Goal: Check status: Check status

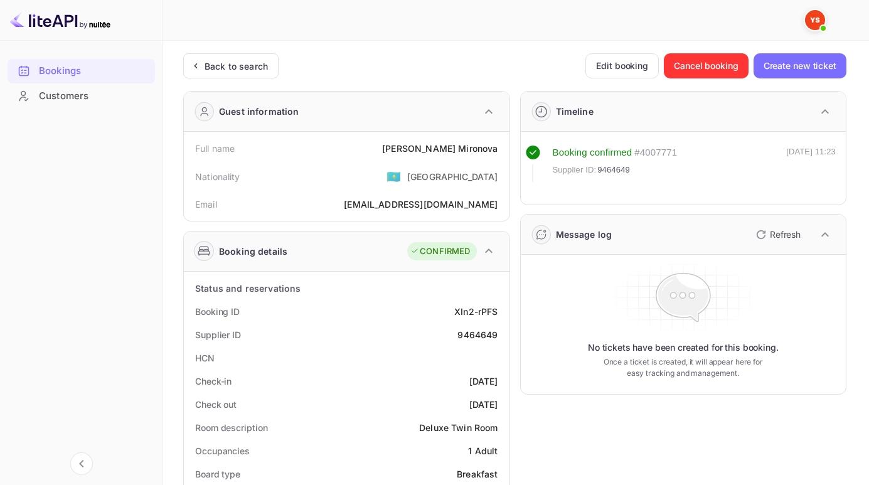
drag, startPoint x: 873, startPoint y: 139, endPoint x: 449, endPoint y: 56, distance: 431.5
click at [218, 61] on div "Back to search" at bounding box center [236, 66] width 63 height 13
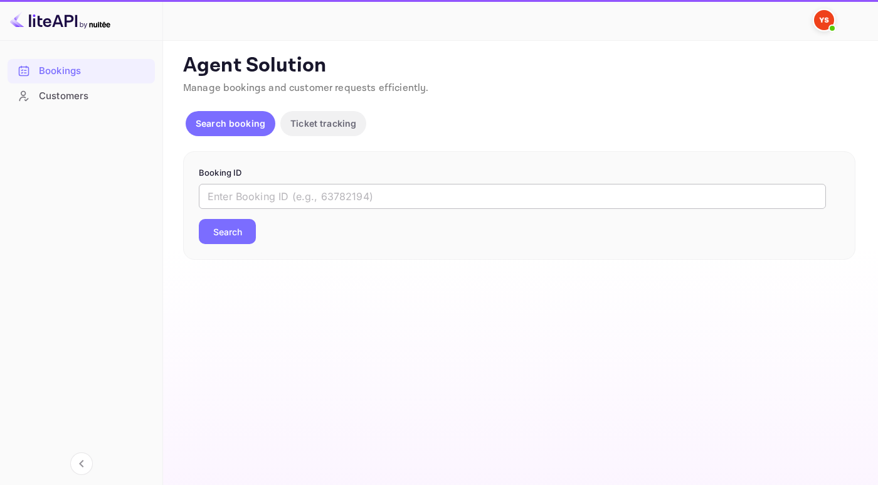
click at [303, 198] on input "text" at bounding box center [512, 196] width 627 height 25
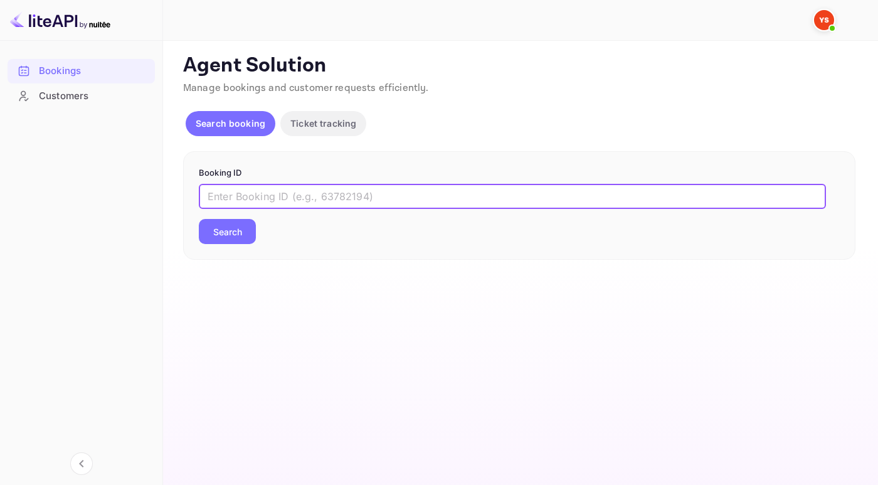
paste input "9544284"
type input "9544284"
click at [199, 219] on button "Search" at bounding box center [227, 231] width 57 height 25
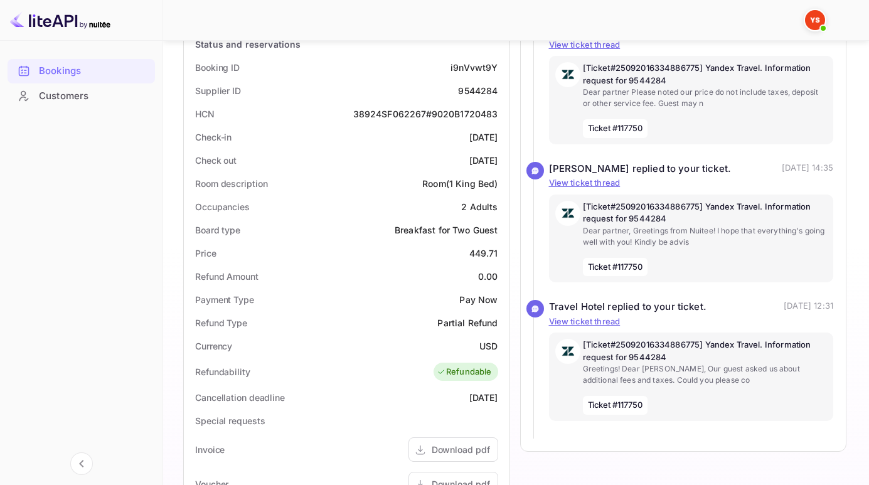
scroll to position [245, 0]
drag, startPoint x: 462, startPoint y: 253, endPoint x: 505, endPoint y: 259, distance: 43.1
click at [505, 259] on div "Status and reservations Booking ID i9nVvwt9Y Supplier ID 9544284 HCN 38924SF062…" at bounding box center [347, 384] width 326 height 715
copy div "449.71"
